Goal: Information Seeking & Learning: Learn about a topic

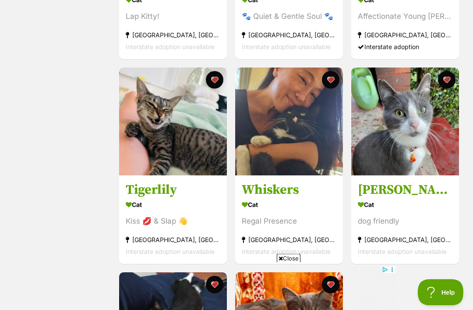
scroll to position [521, 0]
click at [361, 207] on div "Cat" at bounding box center [405, 204] width 95 height 13
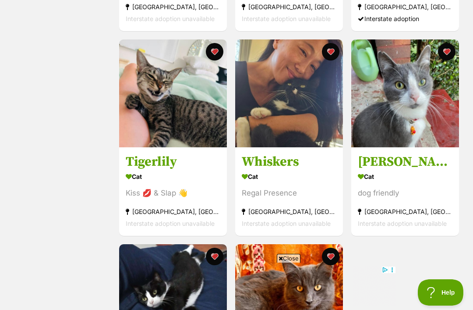
click at [195, 118] on img at bounding box center [173, 93] width 108 height 108
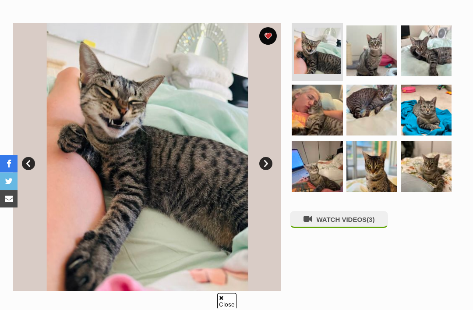
scroll to position [160, 0]
click at [380, 177] on img at bounding box center [372, 166] width 51 height 51
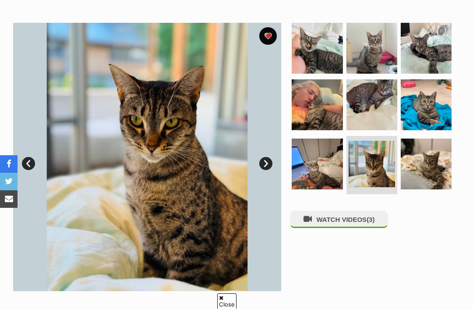
click at [432, 171] on img at bounding box center [426, 163] width 51 height 51
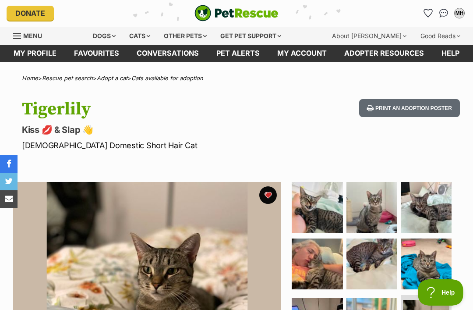
scroll to position [0, 0]
